Goal: Information Seeking & Learning: Learn about a topic

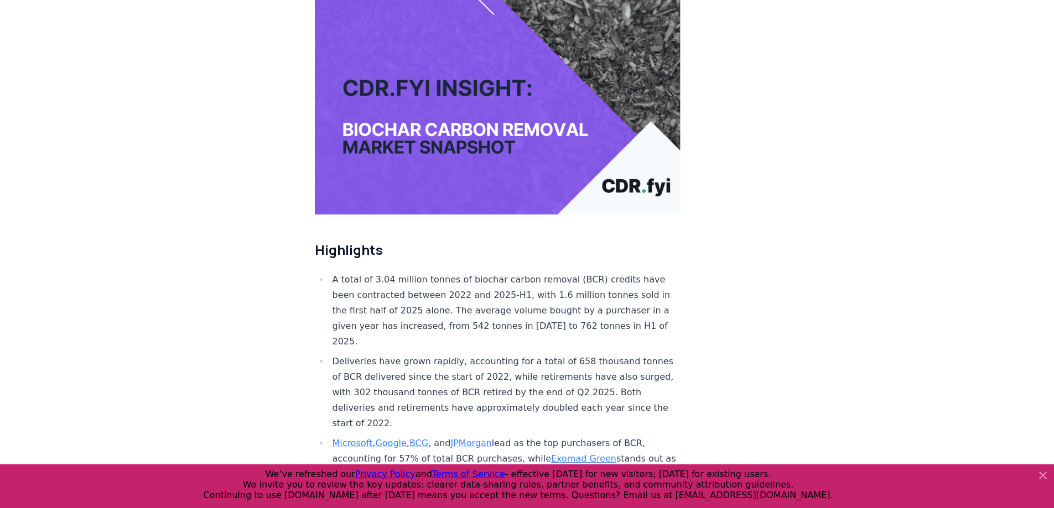
scroll to position [221, 0]
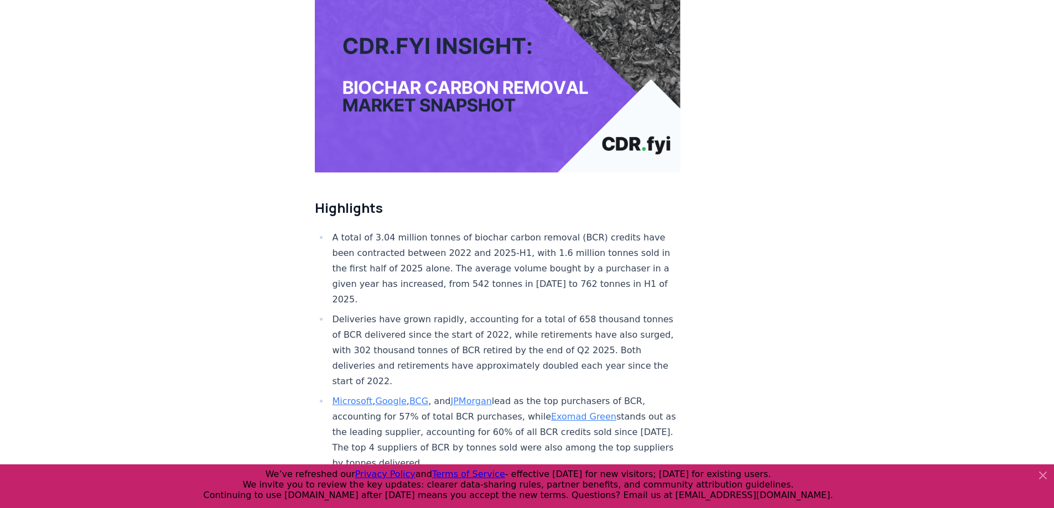
drag, startPoint x: 630, startPoint y: 234, endPoint x: 571, endPoint y: 268, distance: 68.9
click at [571, 268] on li "A total of 3.04 million tonnes of biochar carbon removal (BCR) credits have bee…" at bounding box center [505, 268] width 352 height 77
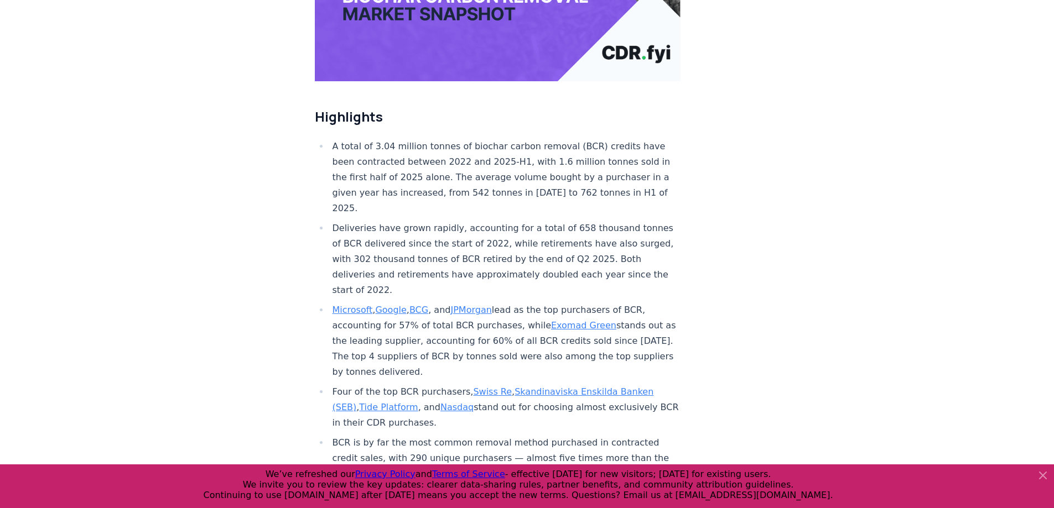
scroll to position [332, 0]
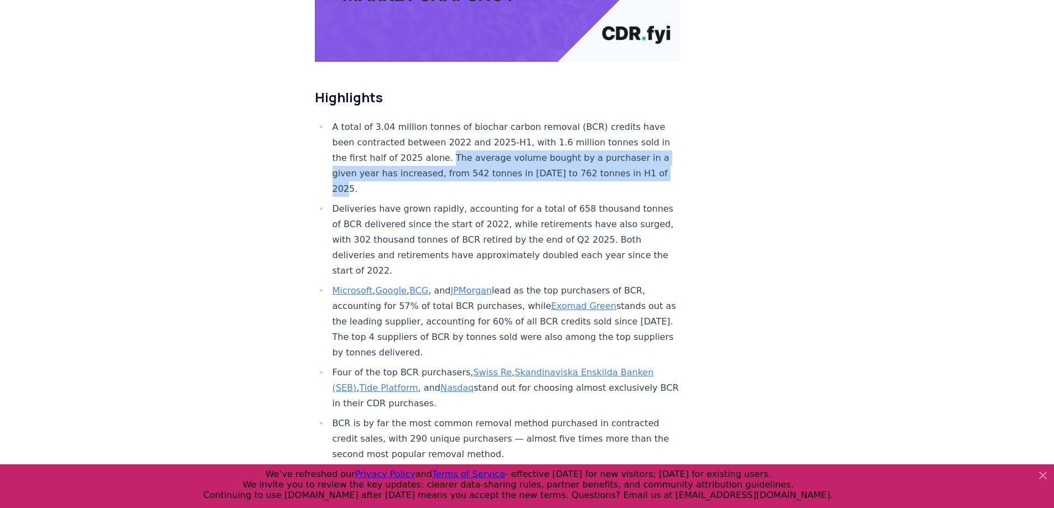
drag, startPoint x: 451, startPoint y: 123, endPoint x: 458, endPoint y: 154, distance: 32.2
click at [458, 154] on li "A total of 3.04 million tonnes of biochar carbon removal (BCR) credits have bee…" at bounding box center [505, 157] width 352 height 77
drag, startPoint x: 453, startPoint y: 153, endPoint x: 453, endPoint y: 124, distance: 28.8
click at [453, 124] on li "A total of 3.04 million tonnes of biochar carbon removal (BCR) credits have bee…" at bounding box center [505, 157] width 352 height 77
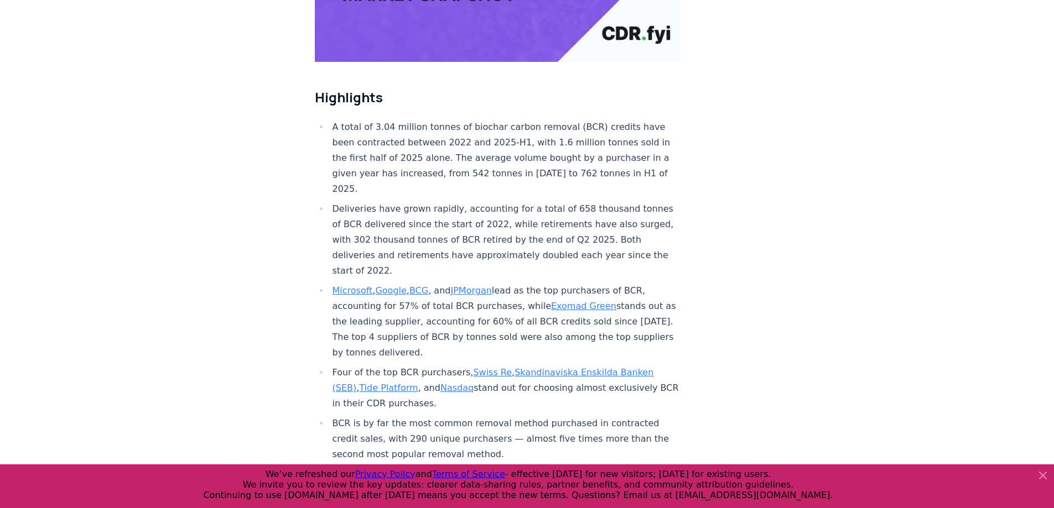
click at [447, 163] on ul "A total of 3.04 million tonnes of biochar carbon removal (BCR) credits have bee…" at bounding box center [498, 316] width 366 height 394
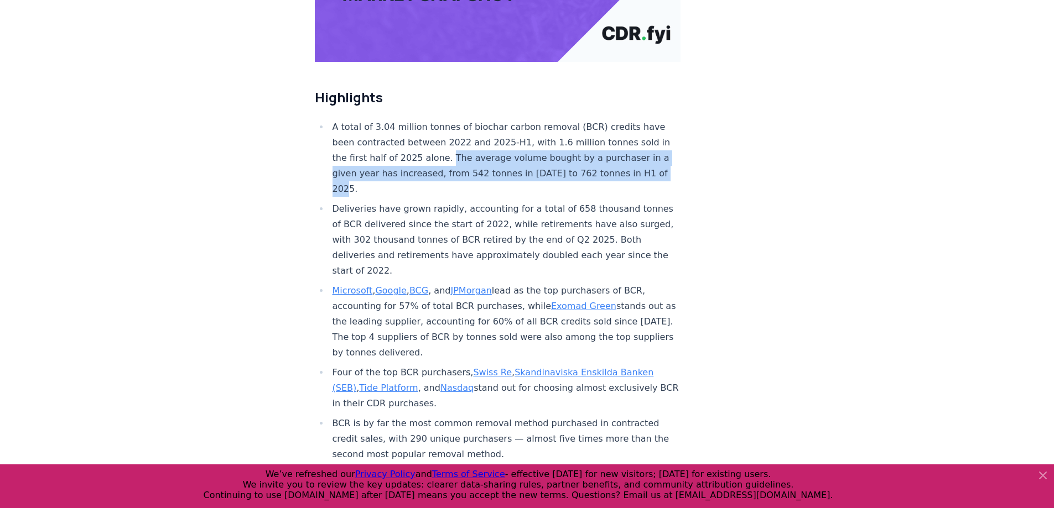
drag, startPoint x: 452, startPoint y: 120, endPoint x: 470, endPoint y: 155, distance: 39.3
click at [470, 155] on li "A total of 3.04 million tonnes of biochar carbon removal (BCR) credits have bee…" at bounding box center [505, 157] width 352 height 77
drag, startPoint x: 470, startPoint y: 155, endPoint x: 452, endPoint y: 124, distance: 35.5
click at [452, 124] on li "A total of 3.04 million tonnes of biochar carbon removal (BCR) credits have bee…" at bounding box center [505, 157] width 352 height 77
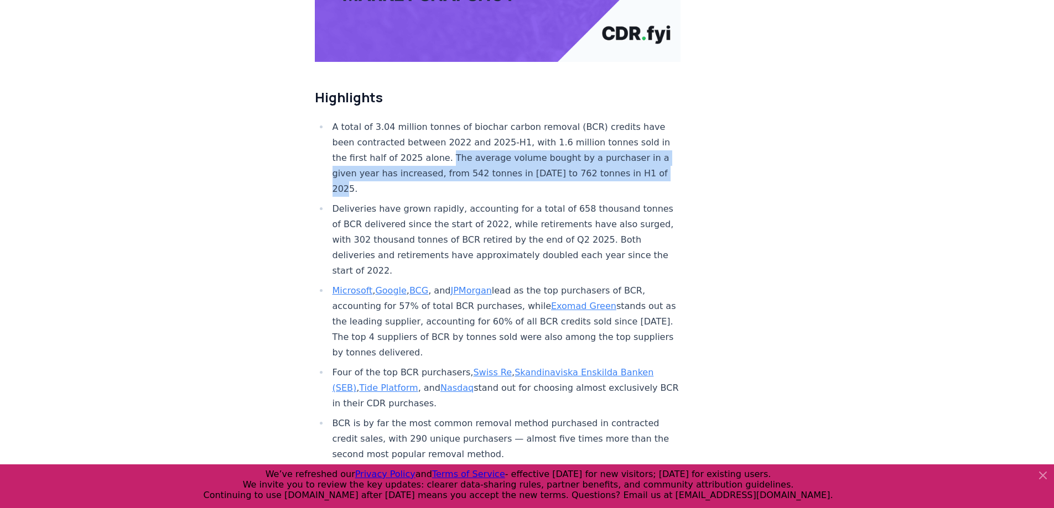
click at [463, 155] on li "A total of 3.04 million tonnes of biochar carbon removal (BCR) credits have bee…" at bounding box center [505, 157] width 352 height 77
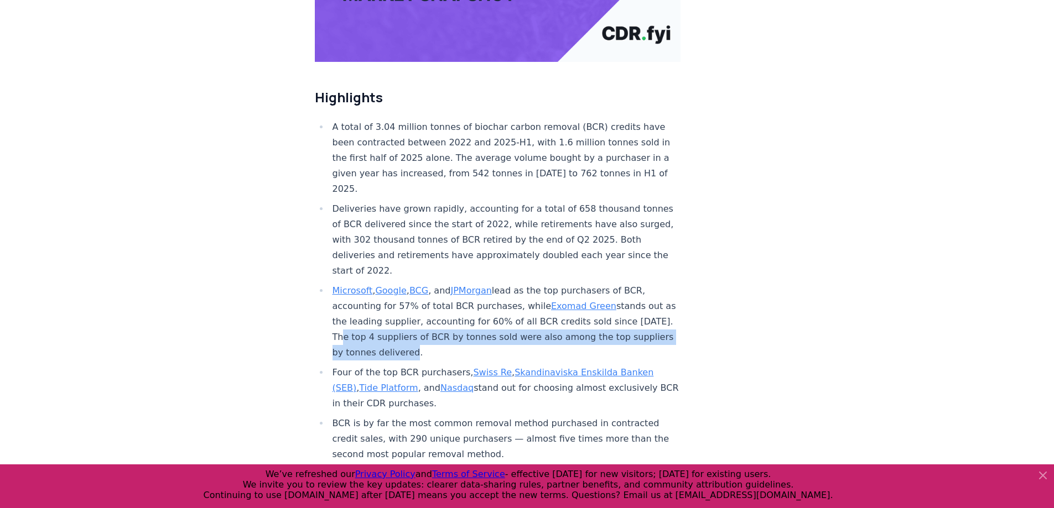
drag, startPoint x: 395, startPoint y: 305, endPoint x: 502, endPoint y: 320, distance: 107.7
click at [502, 320] on li "Microsoft , Google , BCG , and JPMorgan lead as the top purchasers of BCR, acco…" at bounding box center [505, 321] width 352 height 77
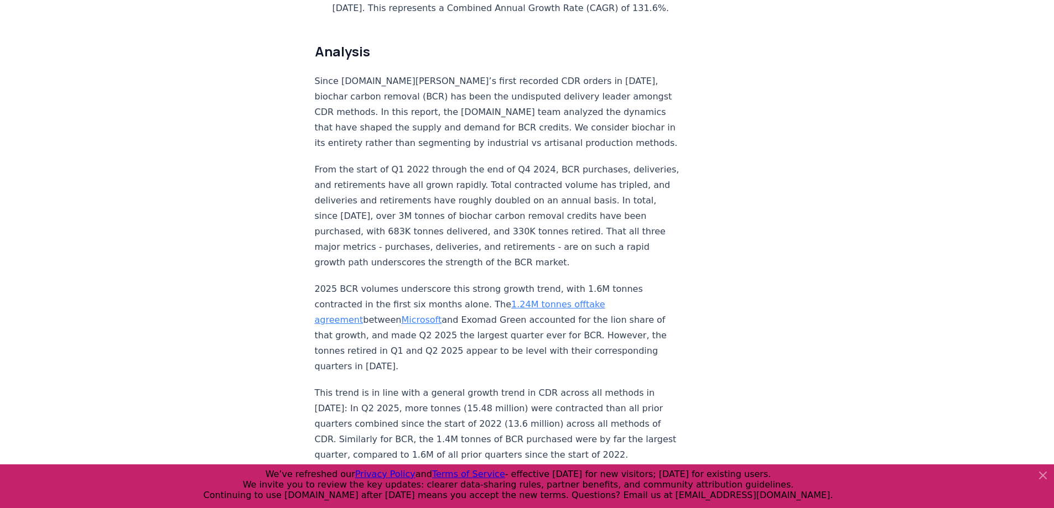
scroll to position [830, 0]
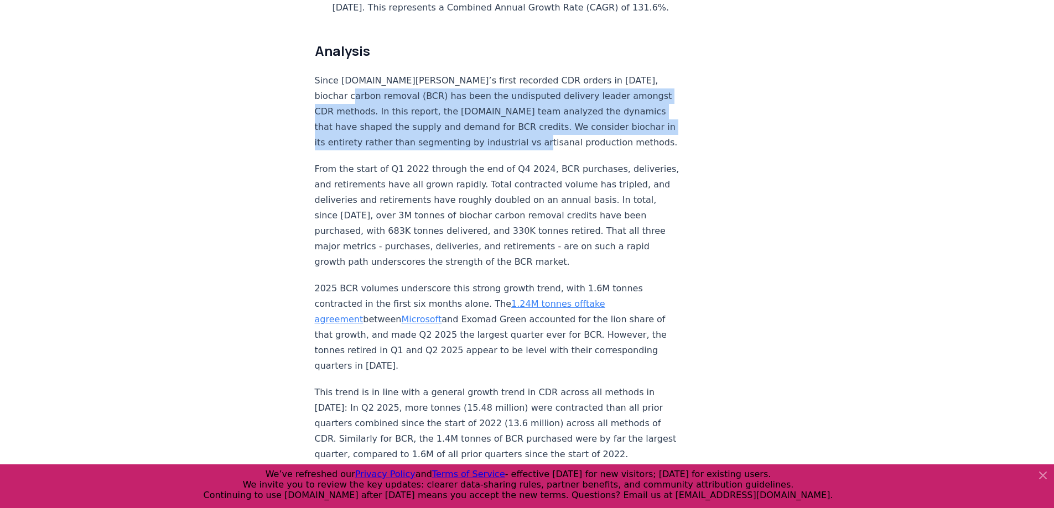
drag, startPoint x: 319, startPoint y: 66, endPoint x: 568, endPoint y: 106, distance: 252.0
click at [568, 106] on p "Since [DOMAIN_NAME][PERSON_NAME]’s first recorded CDR orders in [DATE], biochar…" at bounding box center [498, 111] width 366 height 77
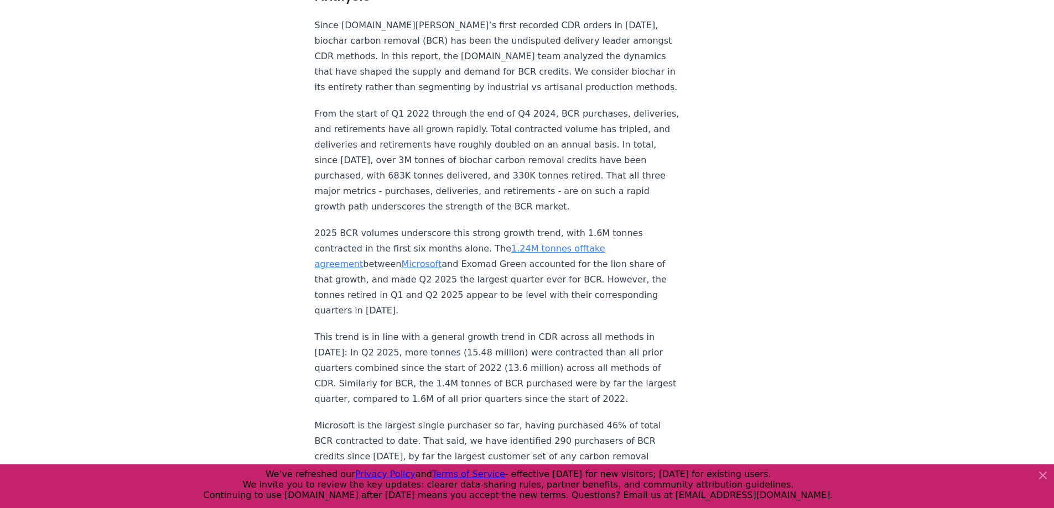
click at [449, 157] on p "From the start of Q1 2022 through the end of Q4 2024, BCR purchases, deliveries…" at bounding box center [498, 160] width 366 height 108
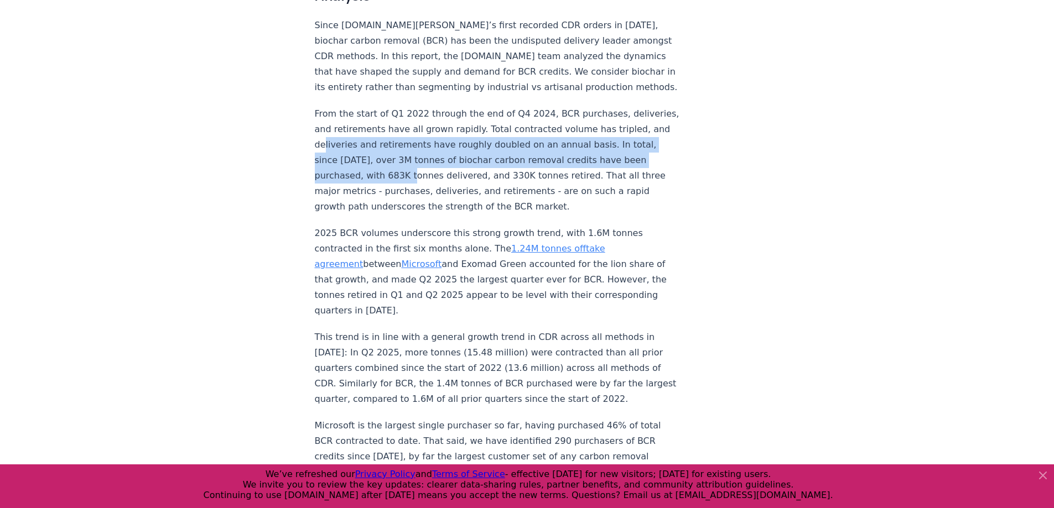
drag, startPoint x: 372, startPoint y: 111, endPoint x: 462, endPoint y: 137, distance: 93.8
click at [462, 137] on p "From the start of Q1 2022 through the end of Q4 2024, BCR purchases, deliveries…" at bounding box center [498, 160] width 366 height 108
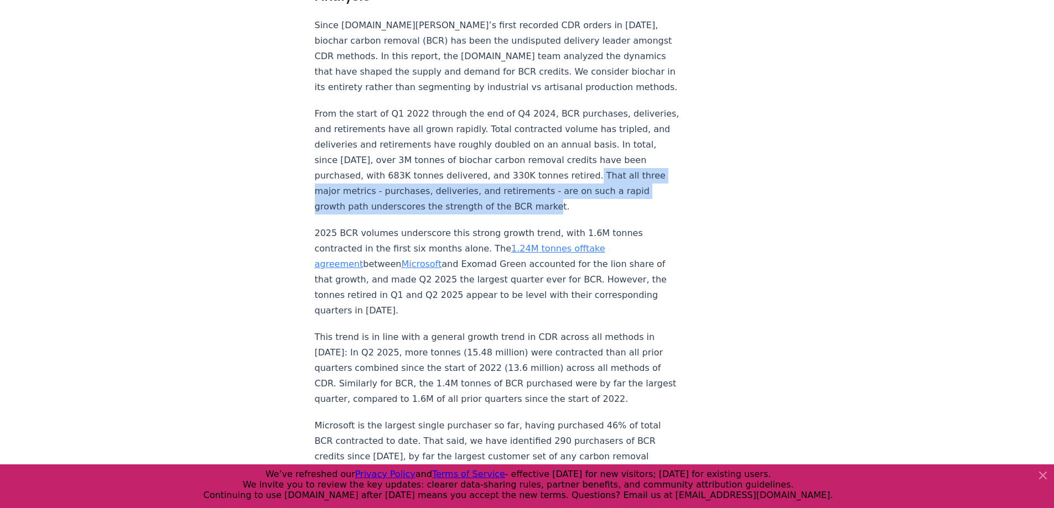
drag, startPoint x: 319, startPoint y: 158, endPoint x: 598, endPoint y: 170, distance: 279.6
click at [598, 170] on p "From the start of Q1 2022 through the end of Q4 2024, BCR purchases, deliveries…" at bounding box center [498, 160] width 366 height 108
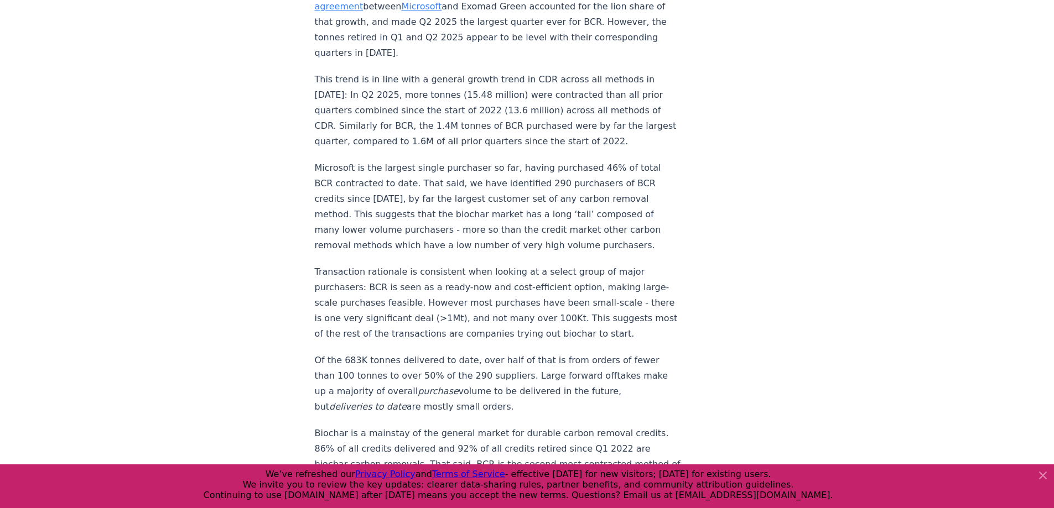
scroll to position [1161, 0]
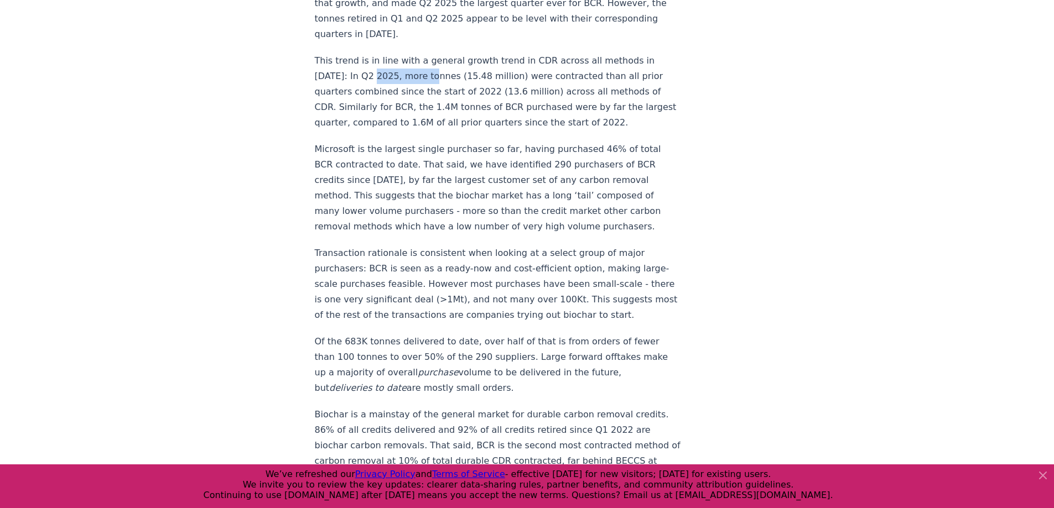
drag, startPoint x: 374, startPoint y: 44, endPoint x: 430, endPoint y: 39, distance: 56.0
click at [430, 53] on p "This trend is in line with a general growth trend in CDR across all methods in …" at bounding box center [498, 91] width 366 height 77
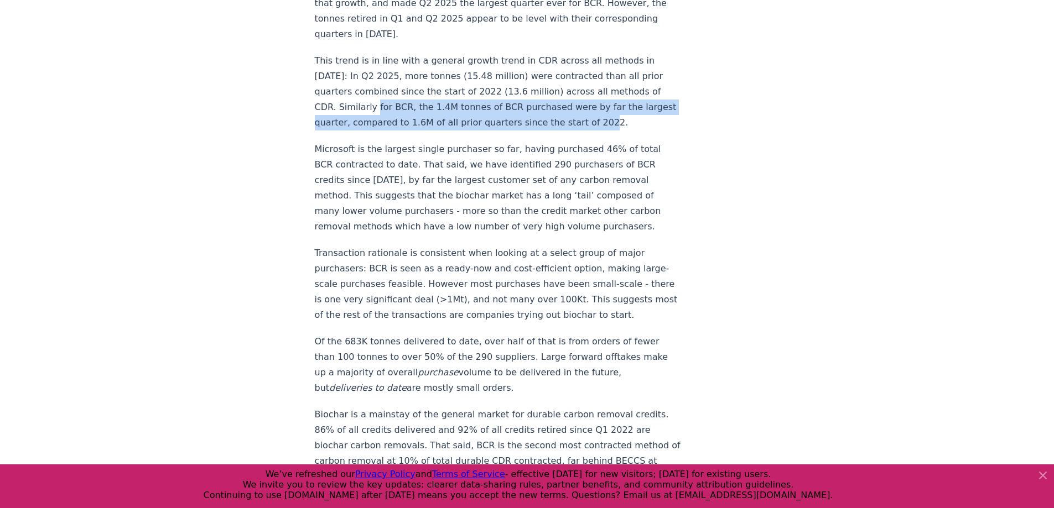
drag, startPoint x: 382, startPoint y: 74, endPoint x: 637, endPoint y: 88, distance: 255.4
click at [405, 70] on p "This trend is in line with a general growth trend in CDR across all methods in …" at bounding box center [498, 91] width 366 height 77
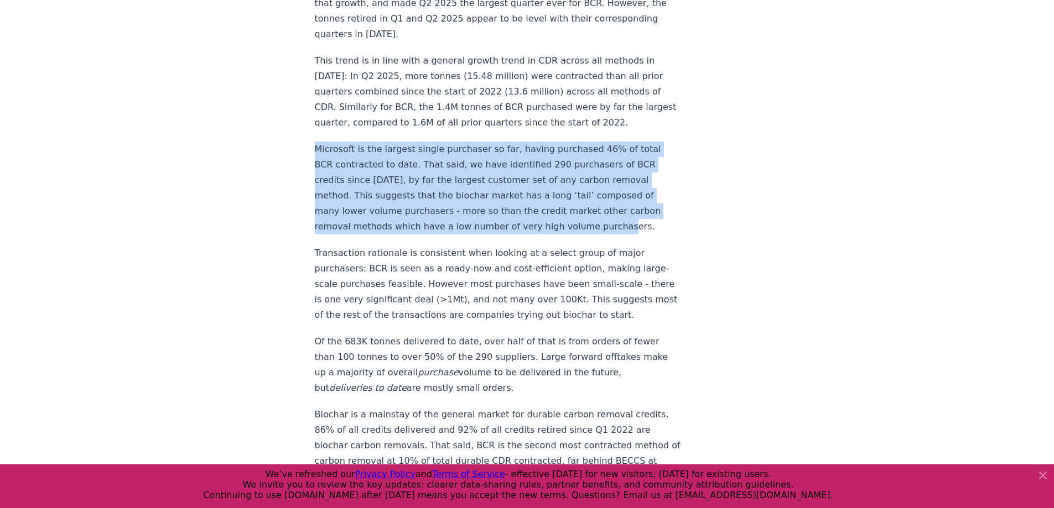
drag, startPoint x: 317, startPoint y: 117, endPoint x: 614, endPoint y: 192, distance: 305.8
click at [614, 192] on p "Microsoft is the largest single purchaser so far, having purchased 46% of total…" at bounding box center [498, 188] width 366 height 93
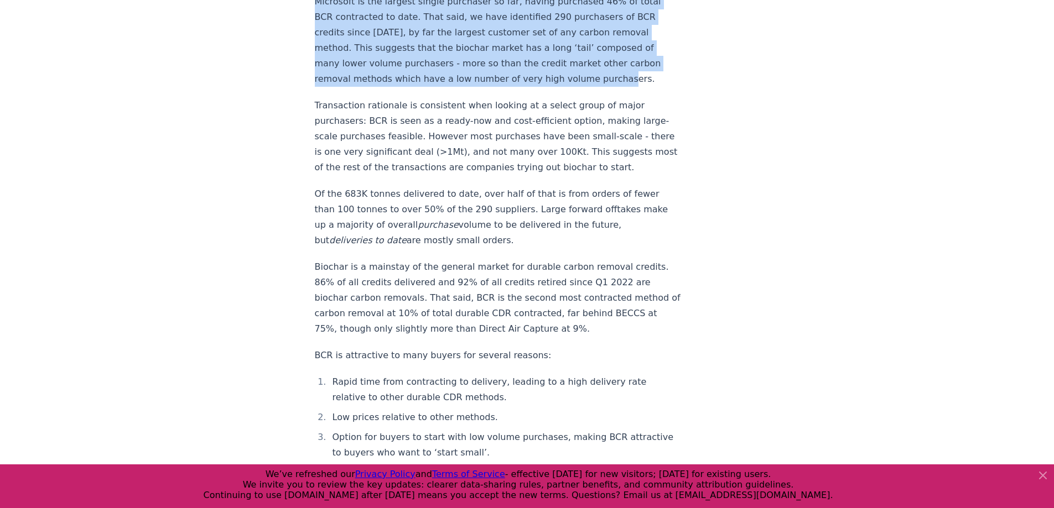
scroll to position [1327, 0]
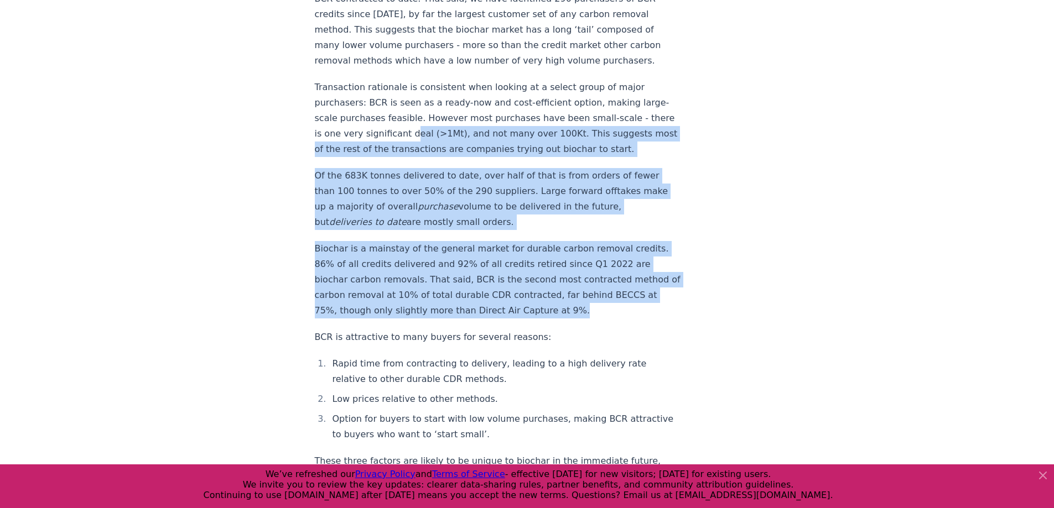
drag, startPoint x: 437, startPoint y: 98, endPoint x: 606, endPoint y: 290, distance: 255.5
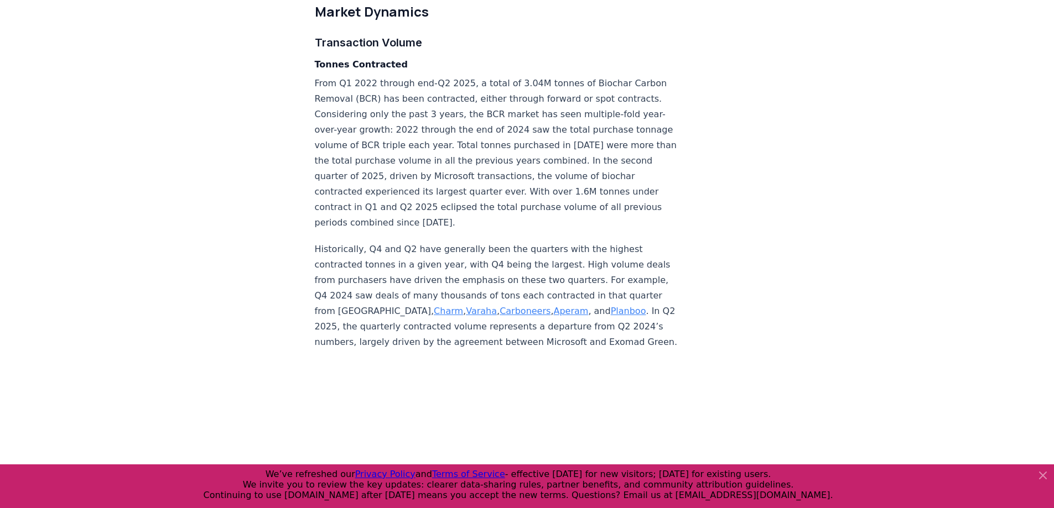
scroll to position [2876, 0]
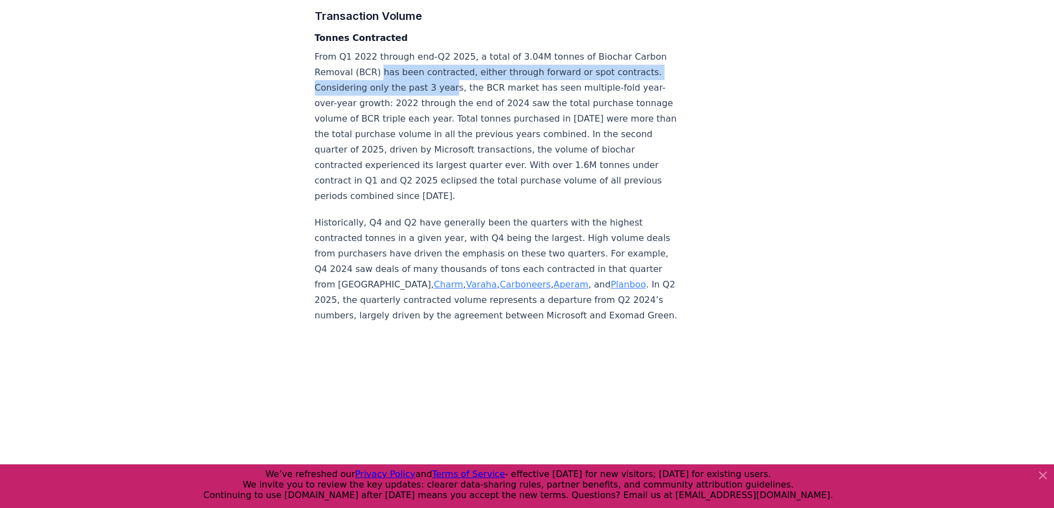
drag, startPoint x: 407, startPoint y: 50, endPoint x: 485, endPoint y: 75, distance: 82.0
click at [485, 75] on p "From Q1 2022 through end-Q2 2025, a total of 3.04M tonnes of Biochar Carbon Rem…" at bounding box center [498, 126] width 366 height 155
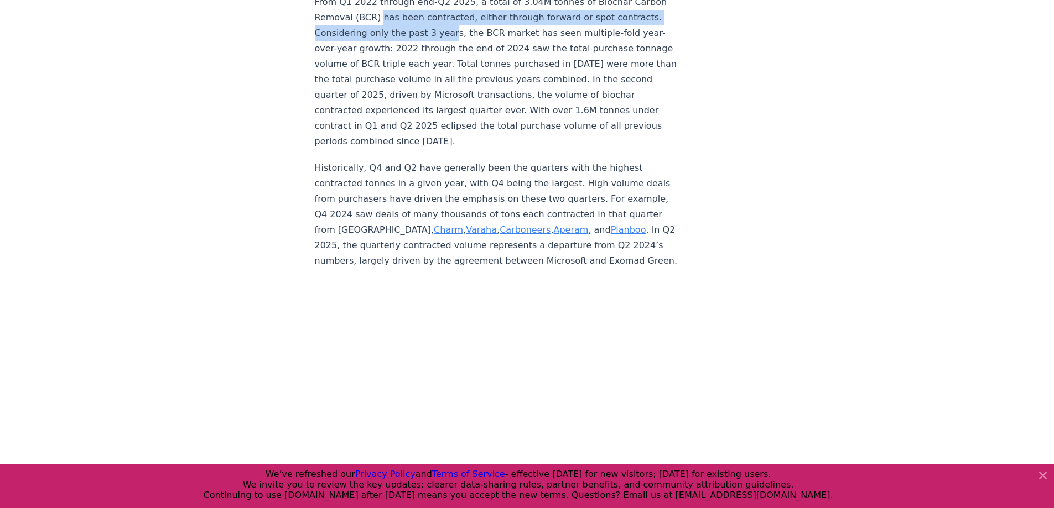
scroll to position [2931, 0]
click at [434, 224] on link "Charm" at bounding box center [448, 229] width 29 height 11
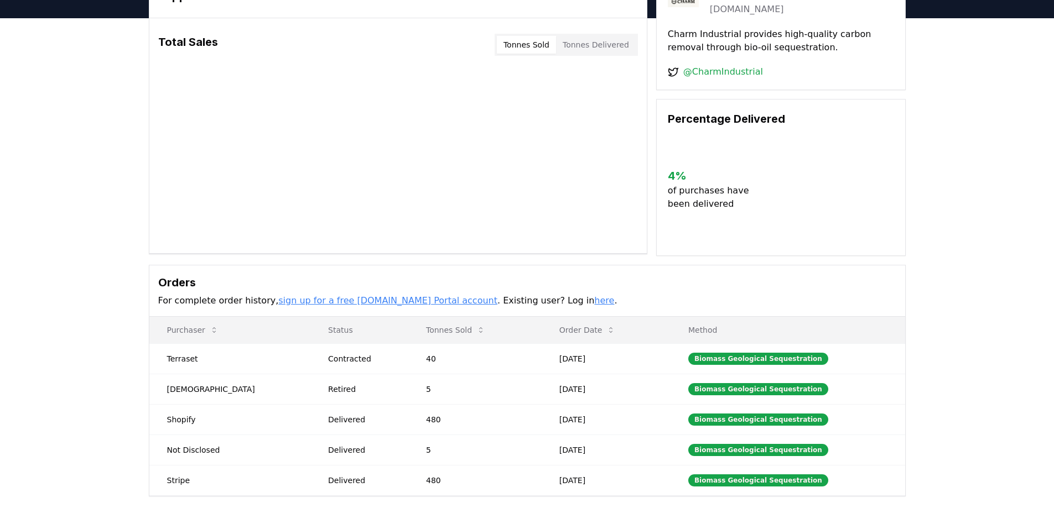
scroll to position [55, 0]
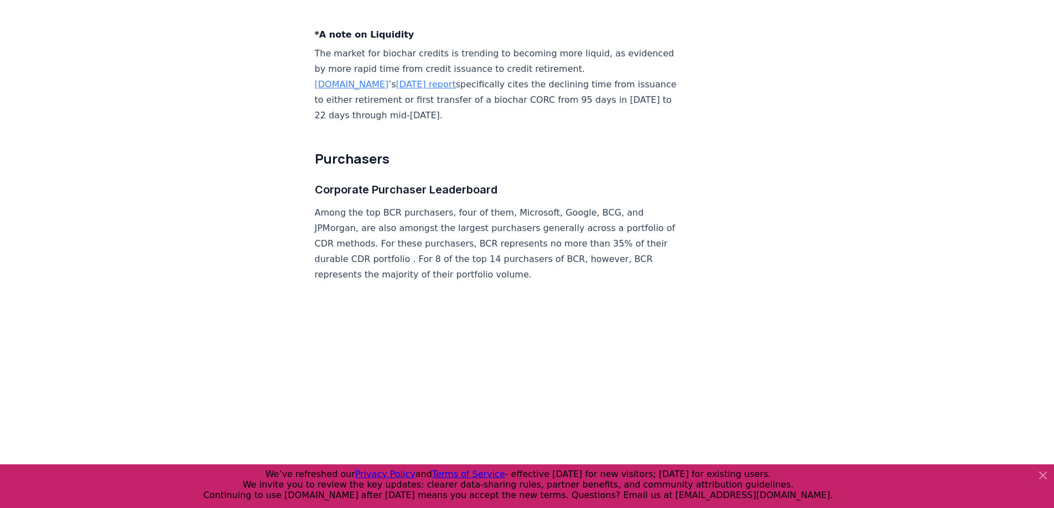
scroll to position [4406, 0]
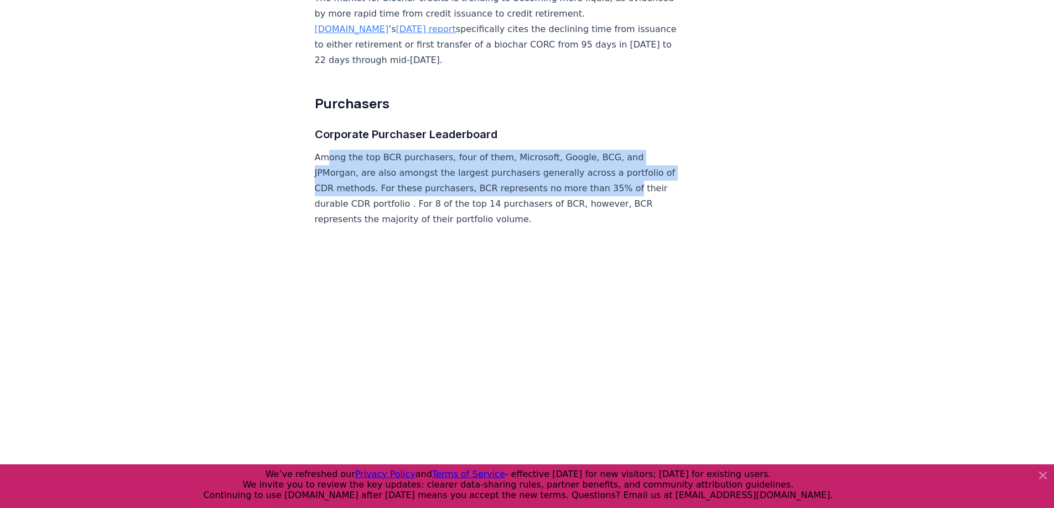
drag, startPoint x: 325, startPoint y: 153, endPoint x: 622, endPoint y: 191, distance: 300.0
click at [622, 191] on p "Among the top BCR purchasers, four of them, Microsoft, Google, BCG, and JPMorga…" at bounding box center [498, 188] width 366 height 77
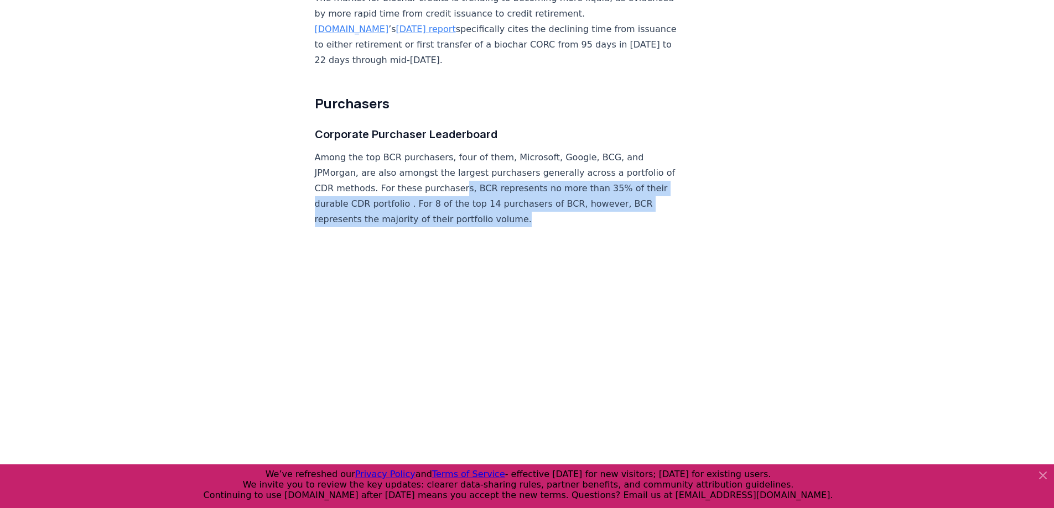
drag, startPoint x: 540, startPoint y: 218, endPoint x: 465, endPoint y: 189, distance: 80.2
click at [465, 189] on p "Among the top BCR purchasers, four of them, Microsoft, Google, BCG, and JPMorga…" at bounding box center [498, 188] width 366 height 77
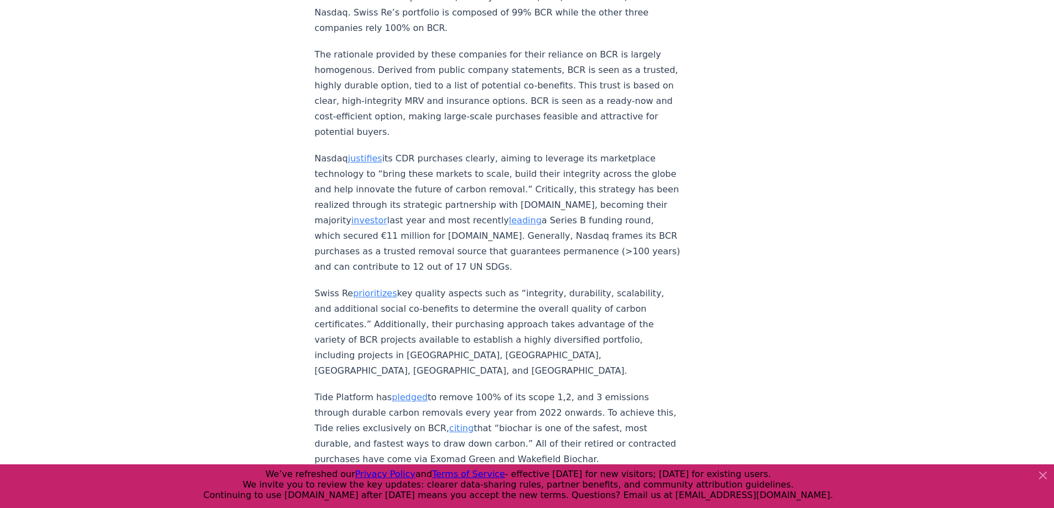
scroll to position [5014, 0]
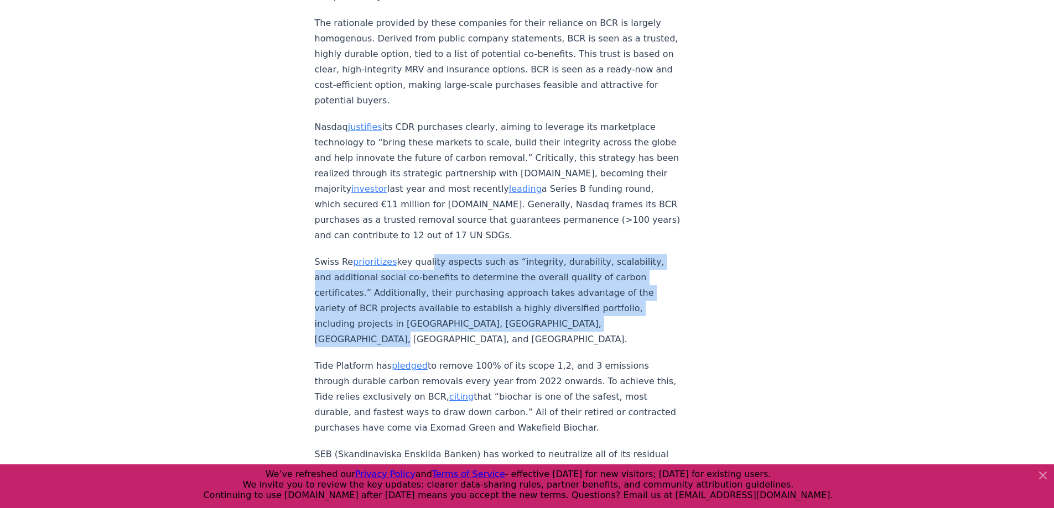
drag, startPoint x: 426, startPoint y: 260, endPoint x: 622, endPoint y: 321, distance: 205.7
click at [626, 325] on p "Swiss Re prioritizes key quality aspects such as “integrity, durability, scalab…" at bounding box center [498, 300] width 366 height 93
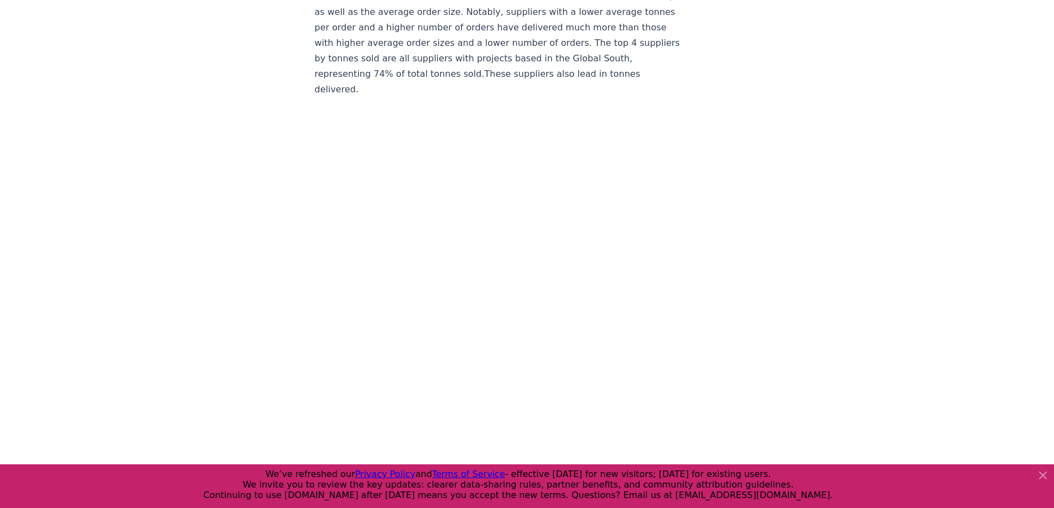
scroll to position [6618, 0]
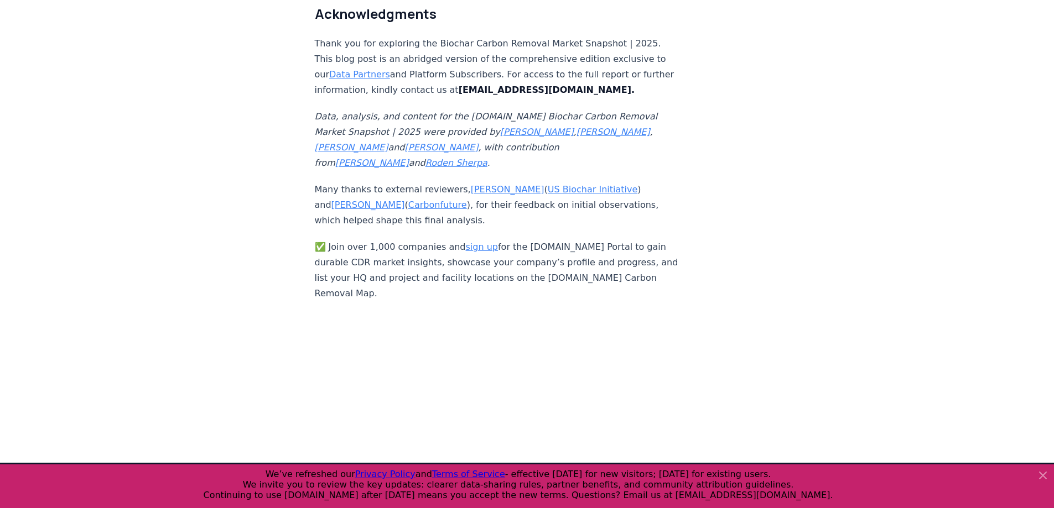
scroll to position [7556, 0]
